Goal: Information Seeking & Learning: Check status

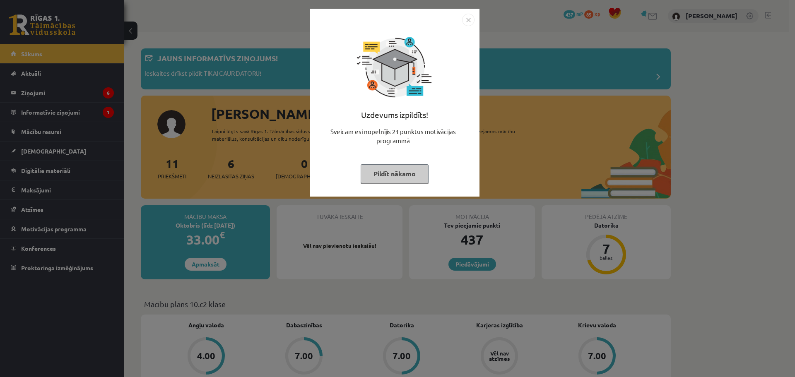
click at [400, 178] on button "Pildīt nākamo" at bounding box center [395, 173] width 68 height 19
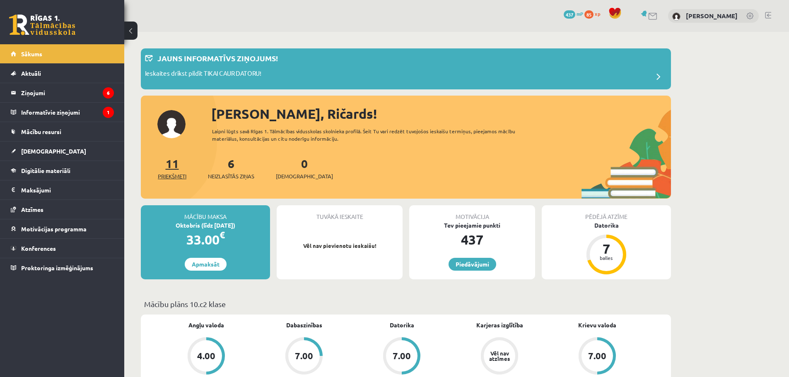
click at [171, 175] on span "Priekšmeti" at bounding box center [172, 176] width 29 height 8
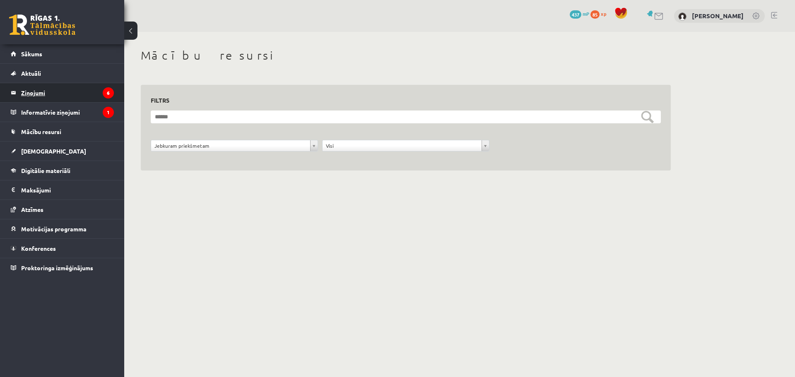
click at [53, 87] on legend "Ziņojumi 6" at bounding box center [67, 92] width 93 height 19
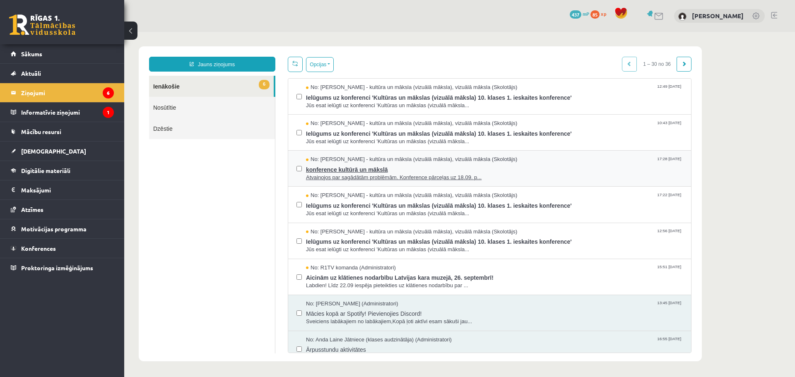
scroll to position [41, 0]
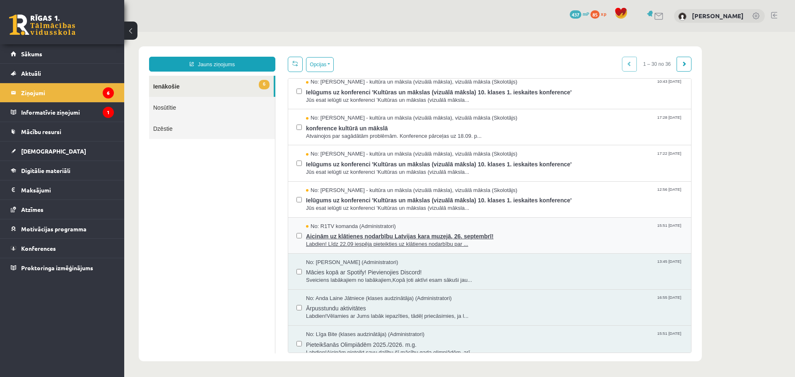
click at [361, 237] on span "Aicinām uz klātienes nodarbību Latvijas kara muzejā, 26. septembrī!" at bounding box center [494, 235] width 377 height 10
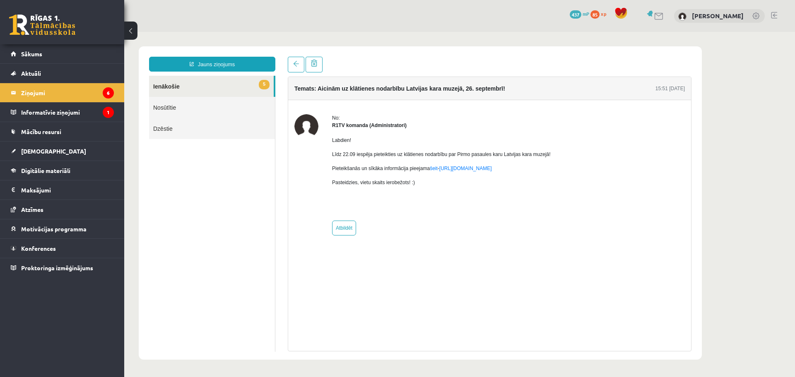
scroll to position [0, 0]
click at [293, 66] on link at bounding box center [296, 65] width 17 height 16
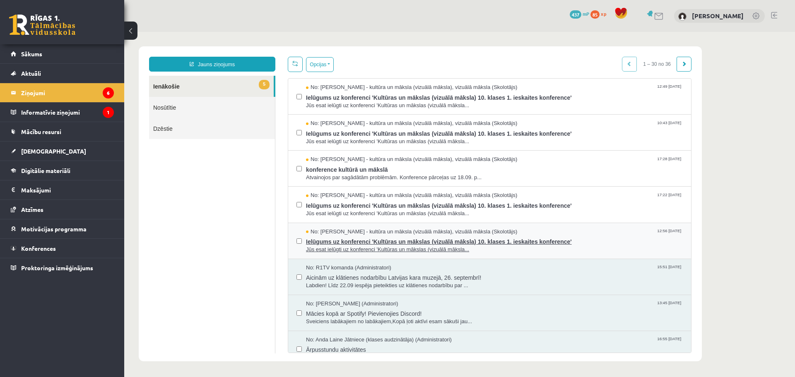
click at [345, 237] on span "Ielūgums uz konferenci 'Kultūras un mākslas (vizuālā māksla) 10. klases 1. iesk…" at bounding box center [494, 241] width 377 height 10
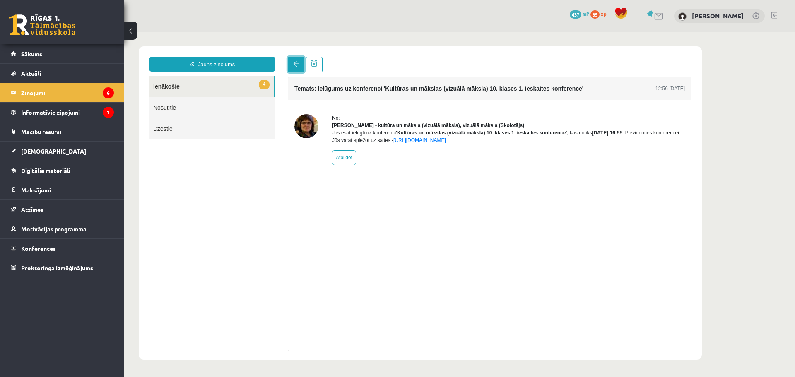
click at [293, 69] on link at bounding box center [296, 65] width 17 height 16
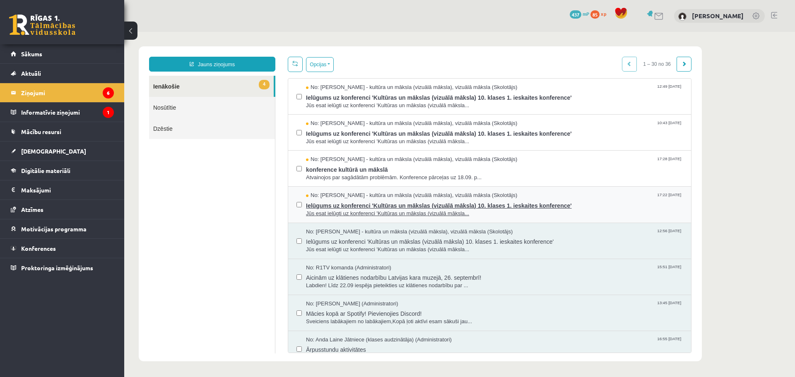
click at [338, 204] on span "Ielūgums uz konferenci 'Kultūras un mākslas (vizuālā māksla) 10. klases 1. iesk…" at bounding box center [494, 205] width 377 height 10
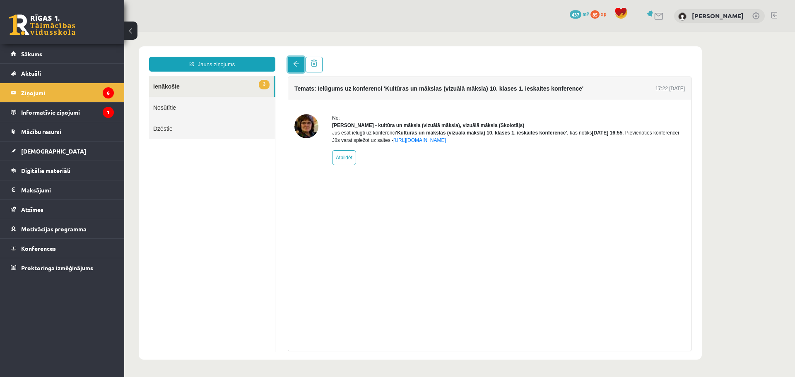
click at [295, 70] on link at bounding box center [296, 65] width 17 height 16
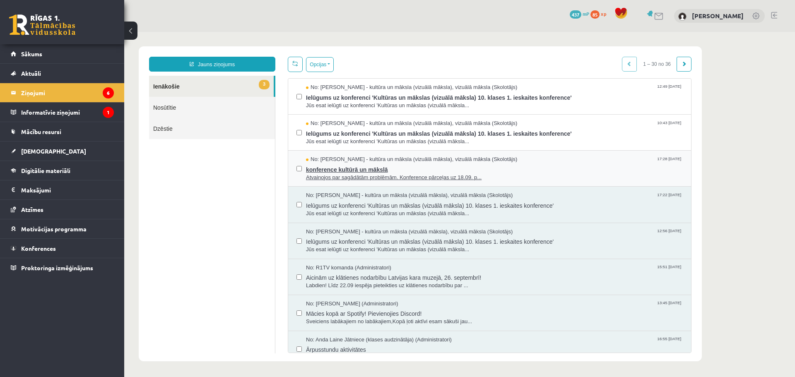
click at [330, 167] on span "konference kultūrā un mākslā" at bounding box center [494, 169] width 377 height 10
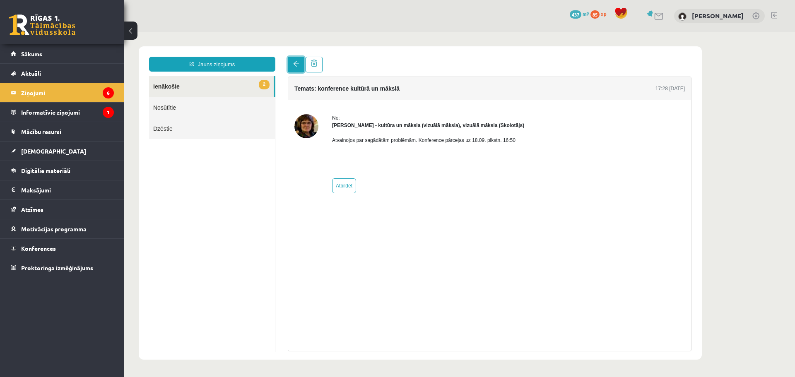
click at [294, 66] on span at bounding box center [296, 64] width 6 height 6
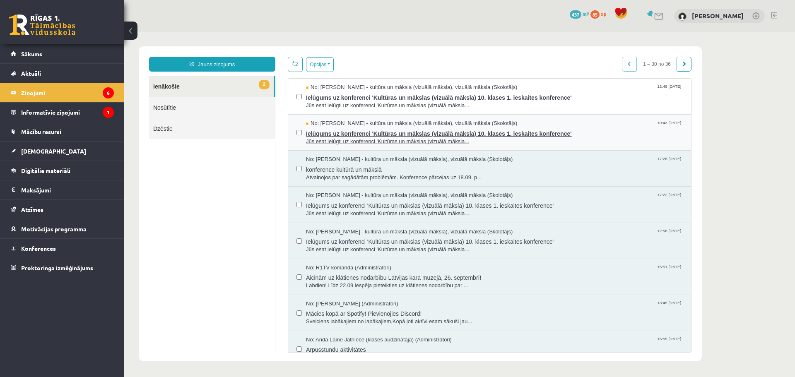
click at [355, 132] on span "Ielūgums uz konferenci 'Kultūras un mākslas (vizuālā māksla) 10. klases 1. iesk…" at bounding box center [494, 133] width 377 height 10
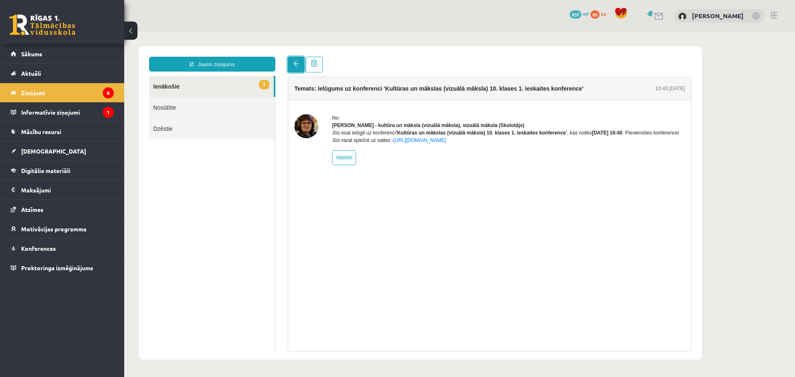
click at [297, 69] on link at bounding box center [296, 65] width 17 height 16
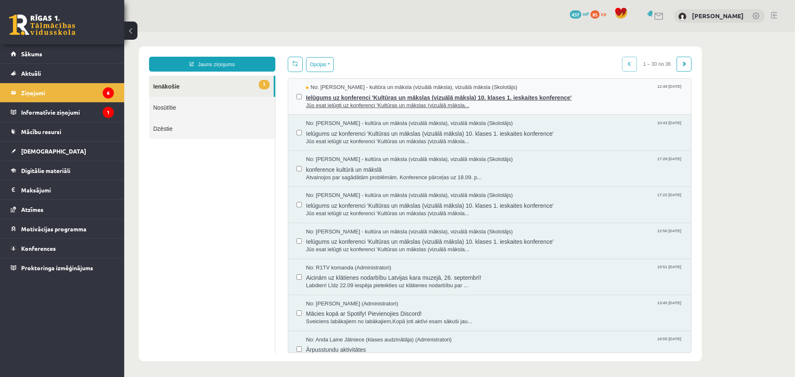
click at [355, 98] on span "Ielūgums uz konferenci 'Kultūras un mākslas (vizuālā māksla) 10. klases 1. iesk…" at bounding box center [494, 97] width 377 height 10
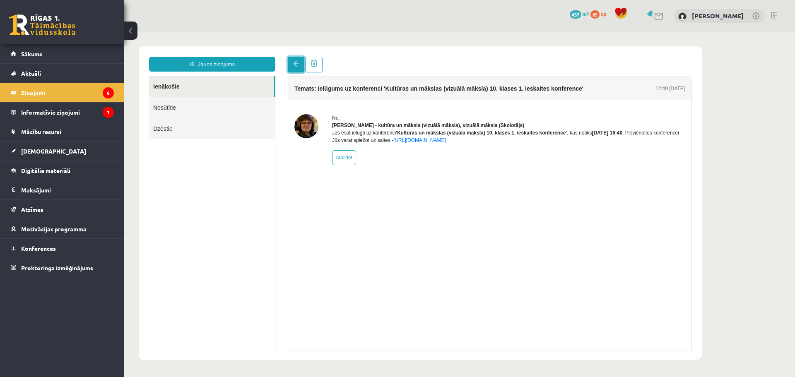
click at [297, 65] on span at bounding box center [296, 64] width 6 height 6
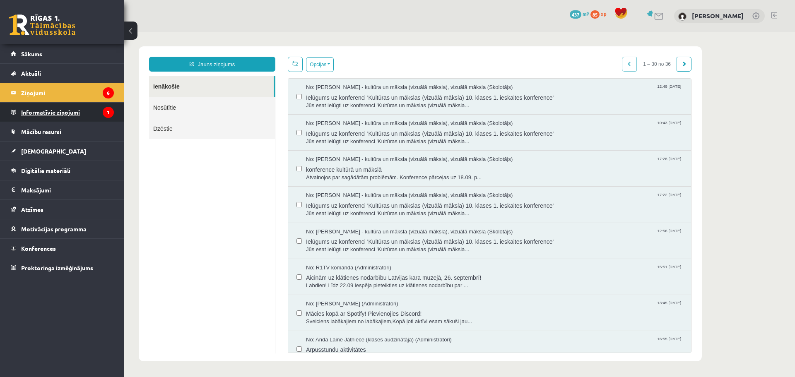
click at [76, 111] on legend "Informatīvie ziņojumi 1" at bounding box center [67, 112] width 93 height 19
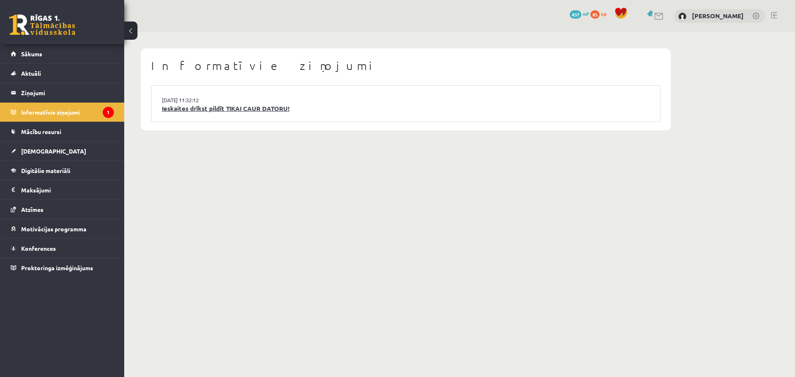
click at [216, 110] on link "Ieskaites drīkst pildīt TIKAI CAUR DATORU!" at bounding box center [406, 109] width 488 height 10
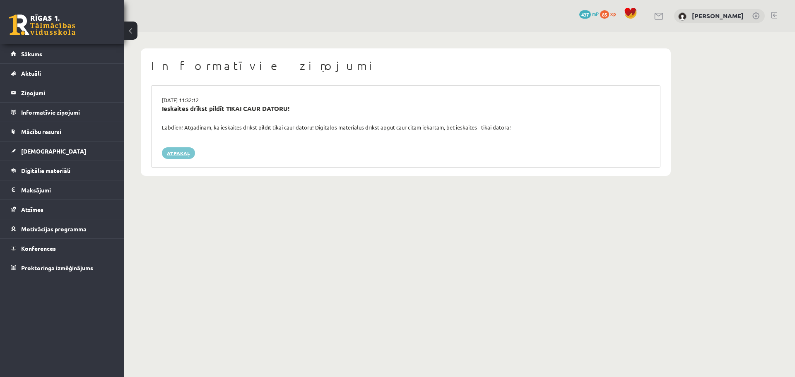
click at [186, 154] on link "Atpakaļ" at bounding box center [178, 153] width 33 height 12
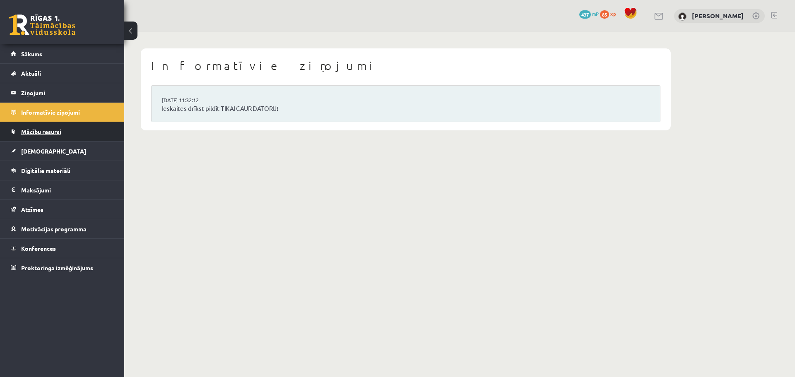
click at [46, 128] on link "Mācību resursi" at bounding box center [62, 131] width 103 height 19
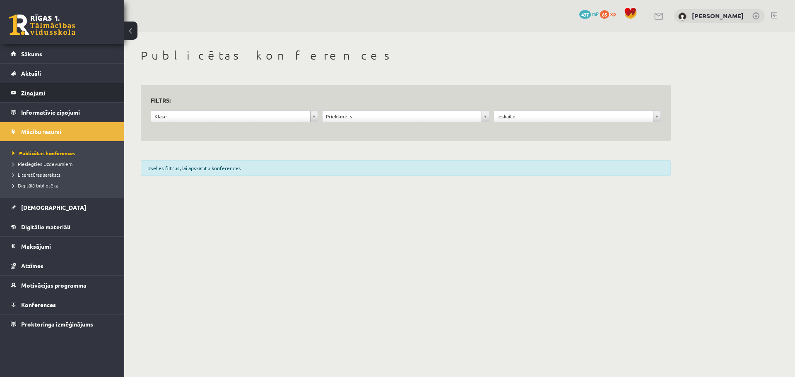
click at [48, 96] on legend "Ziņojumi 0" at bounding box center [67, 92] width 93 height 19
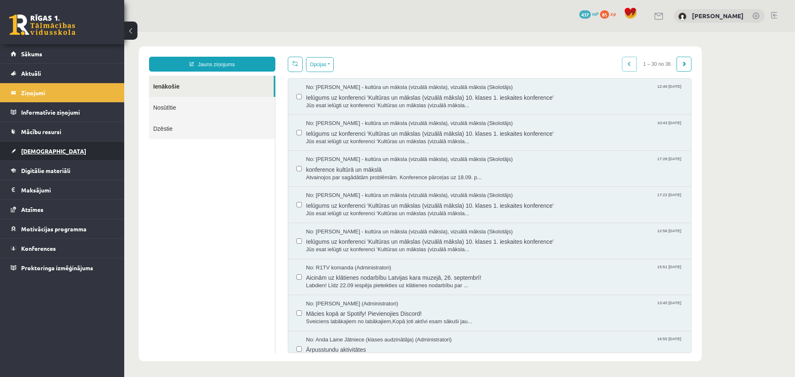
click at [46, 152] on span "[DEMOGRAPHIC_DATA]" at bounding box center [53, 150] width 65 height 7
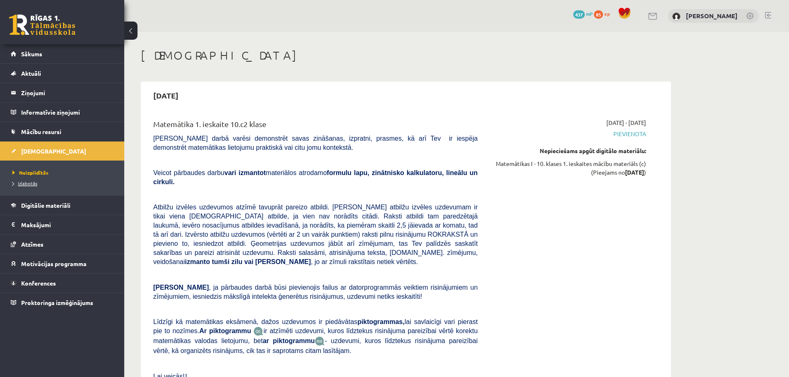
click at [35, 183] on span "Izlabotās" at bounding box center [24, 183] width 25 height 7
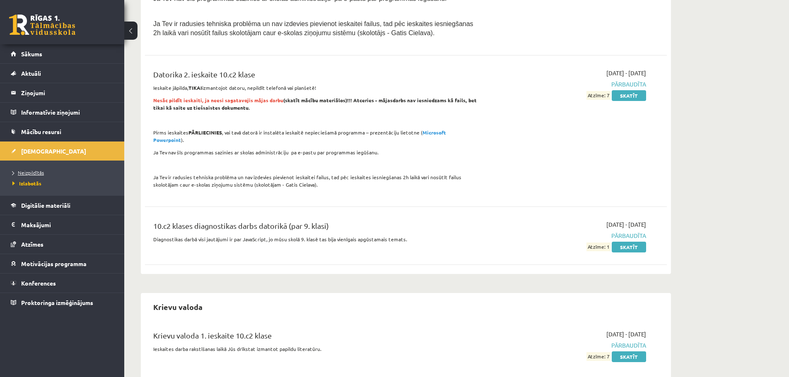
scroll to position [621, 0]
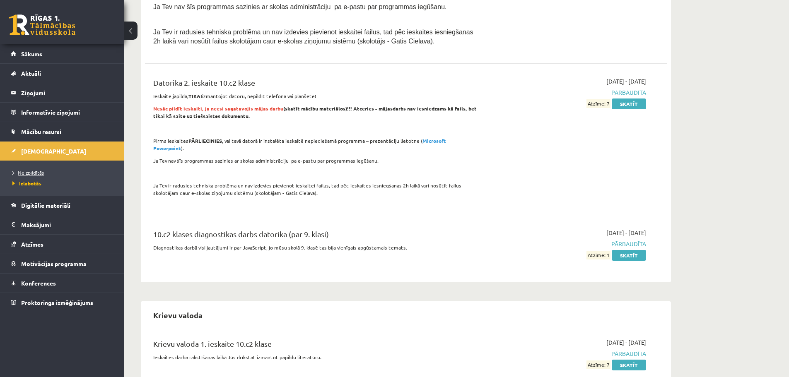
click at [34, 172] on span "Neizpildītās" at bounding box center [27, 172] width 31 height 7
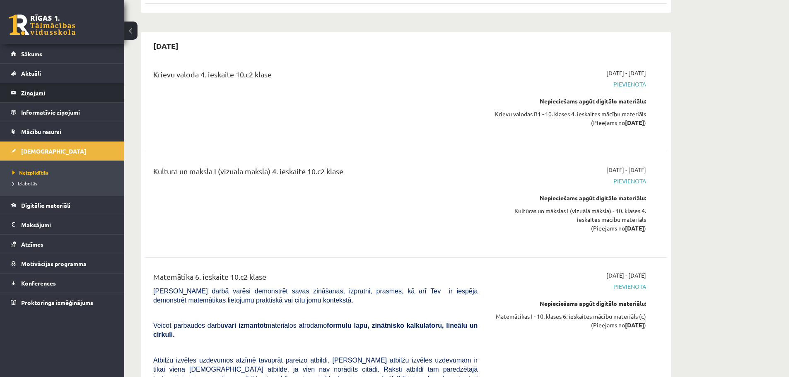
scroll to position [4113, 0]
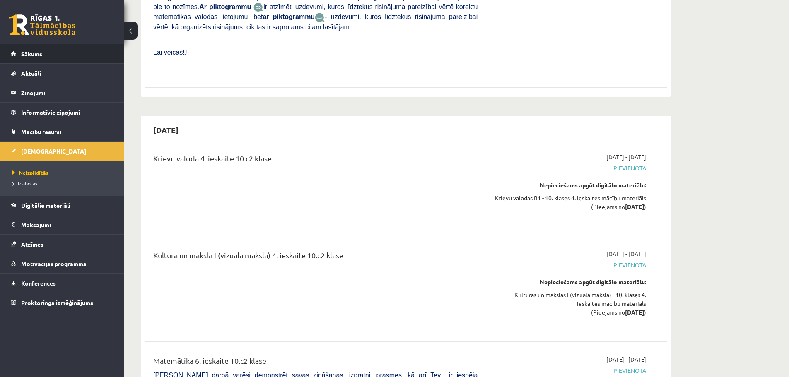
click at [24, 57] on span "Sākums" at bounding box center [31, 53] width 21 height 7
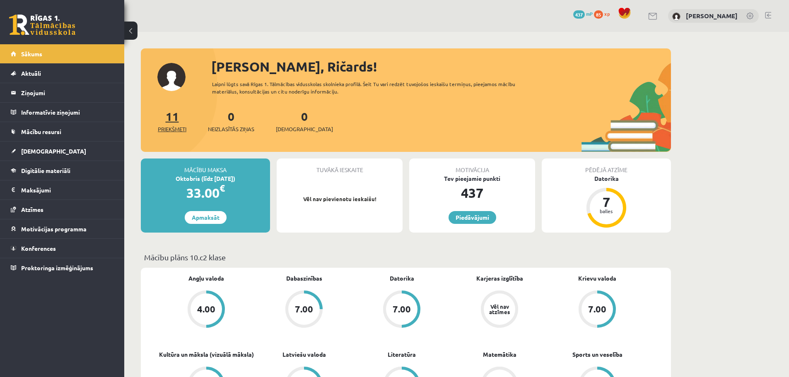
click at [167, 128] on span "Priekšmeti" at bounding box center [172, 129] width 29 height 8
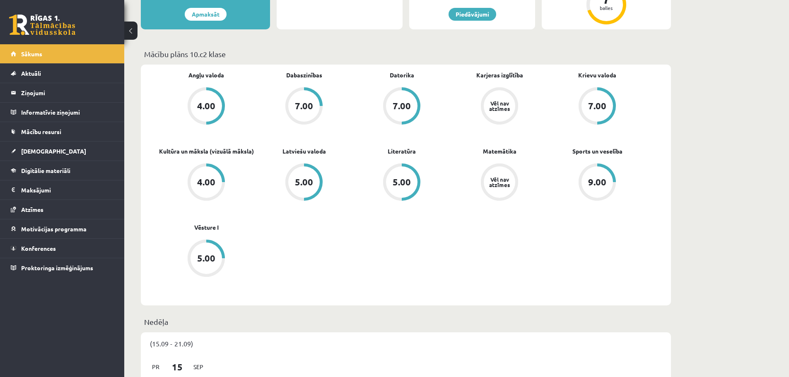
scroll to position [207, 0]
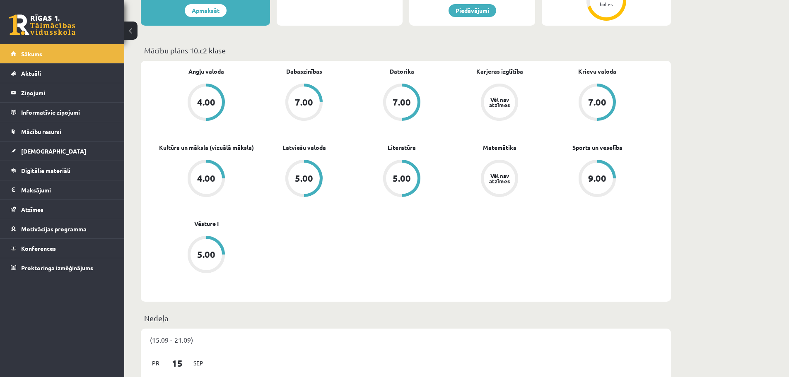
click at [499, 101] on div "Vēl nav atzīmes" at bounding box center [499, 102] width 23 height 11
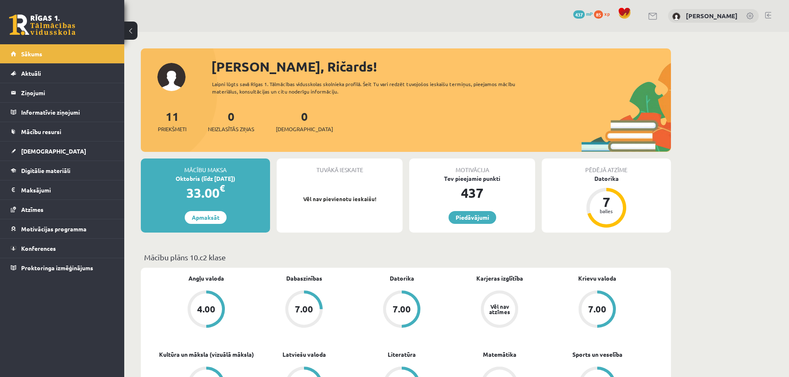
click at [47, 24] on link at bounding box center [42, 24] width 66 height 21
